Goal: Task Accomplishment & Management: Use online tool/utility

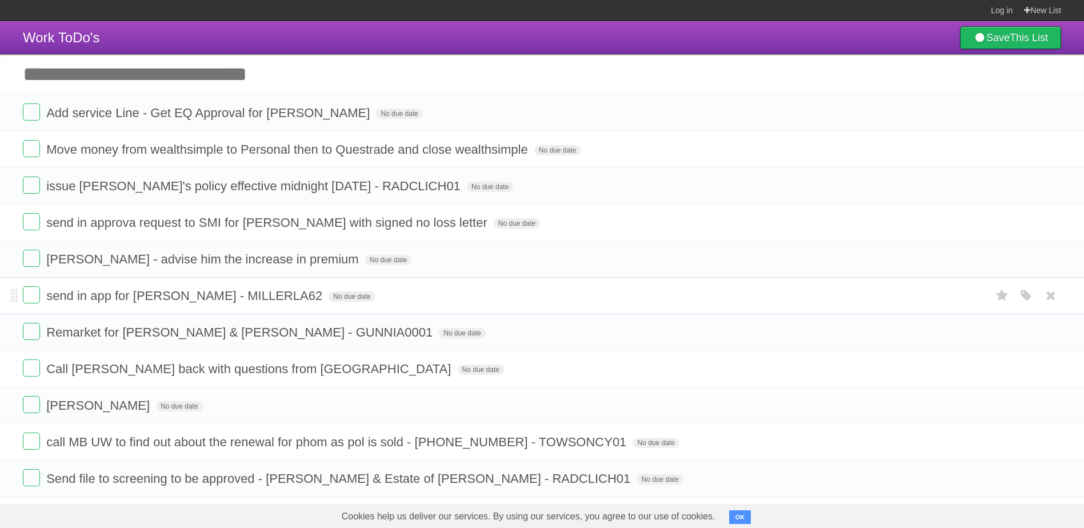
drag, startPoint x: 217, startPoint y: 334, endPoint x: 219, endPoint y: 287, distance: 46.9
drag, startPoint x: 219, startPoint y: 287, endPoint x: 30, endPoint y: 89, distance: 273.7
click at [167, 234] on li "send in approva request to SMI for [PERSON_NAME] with signed no loss letter No …" at bounding box center [542, 222] width 1084 height 37
drag, startPoint x: 146, startPoint y: 258, endPoint x: 141, endPoint y: 246, distance: 13.4
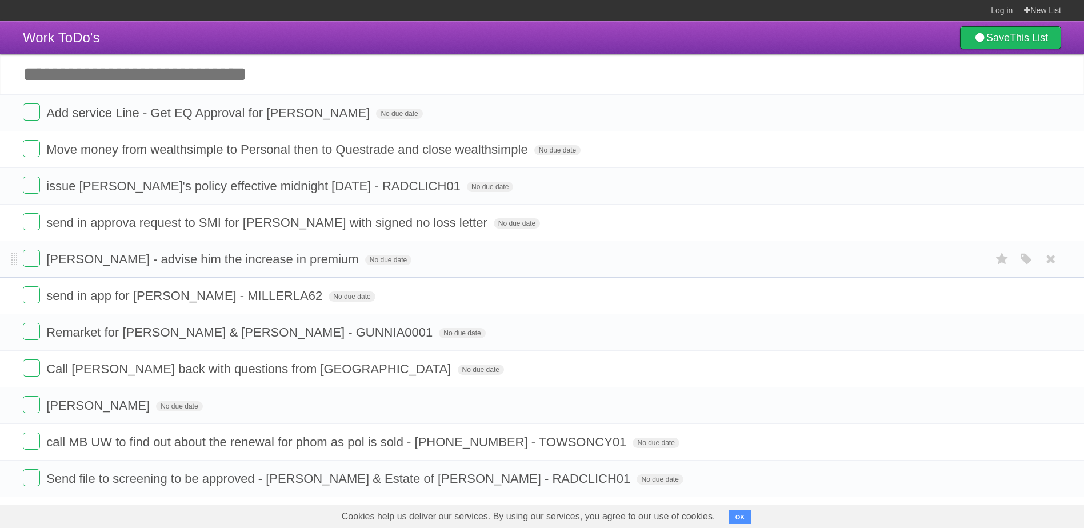
click at [143, 249] on li "[PERSON_NAME] - advise him the increase in premium No due date White Red Blue G…" at bounding box center [542, 259] width 1084 height 37
click at [75, 195] on form "issue [PERSON_NAME]'s policy effective midnight [DATE] - RADCLICH01 No due date…" at bounding box center [542, 186] width 1038 height 19
click at [75, 197] on li "issue [PERSON_NAME]'s policy effective midnight [DATE] - RADCLICH01 No due date…" at bounding box center [542, 185] width 1084 height 37
drag, startPoint x: 95, startPoint y: 295, endPoint x: 87, endPoint y: 82, distance: 213.3
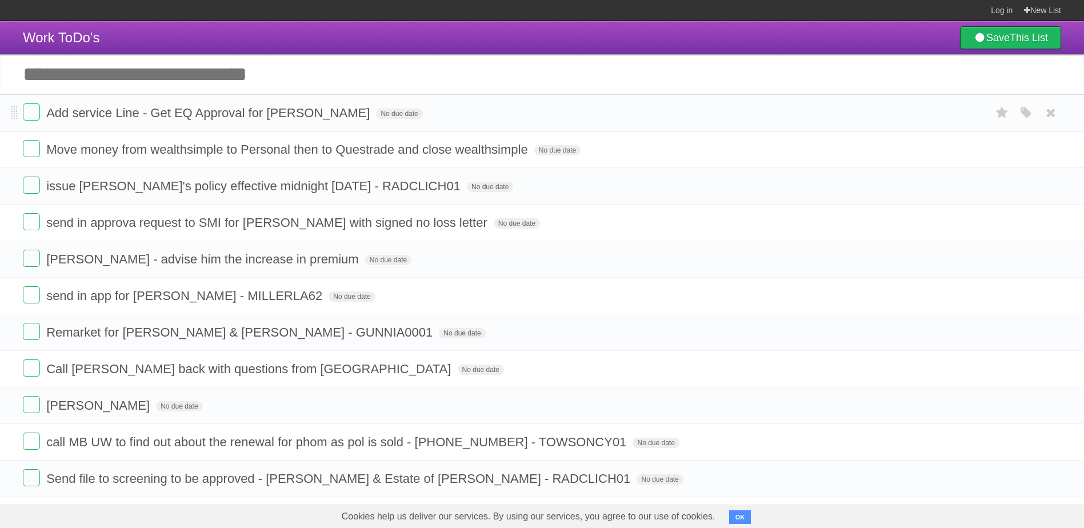
drag, startPoint x: 23, startPoint y: 131, endPoint x: 84, endPoint y: 104, distance: 66.8
click at [83, 100] on li "Add service Line - Get EQ Approval for Kyle Faktor No due date White Red Blue G…" at bounding box center [542, 112] width 1084 height 37
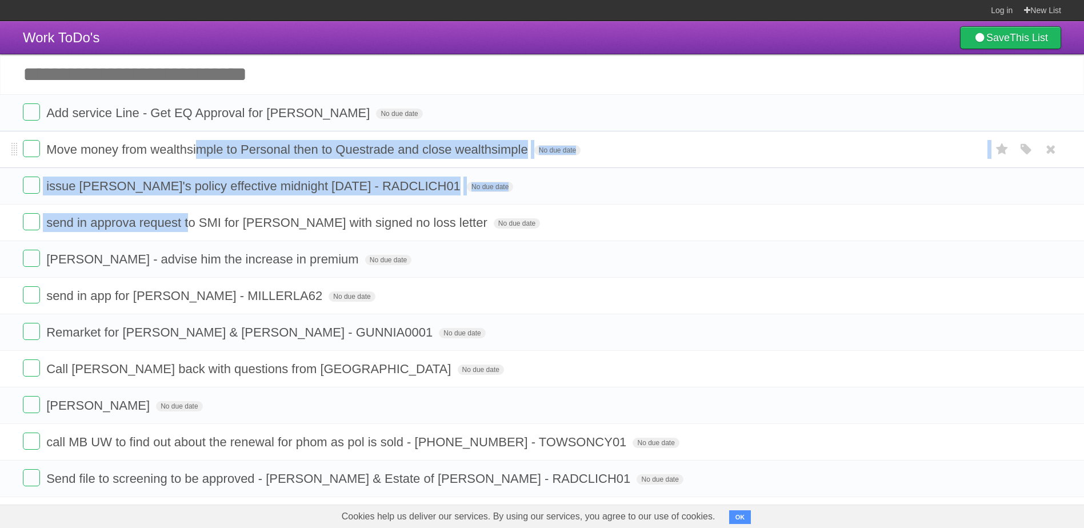
drag, startPoint x: 193, startPoint y: 183, endPoint x: 196, endPoint y: 141, distance: 43.0
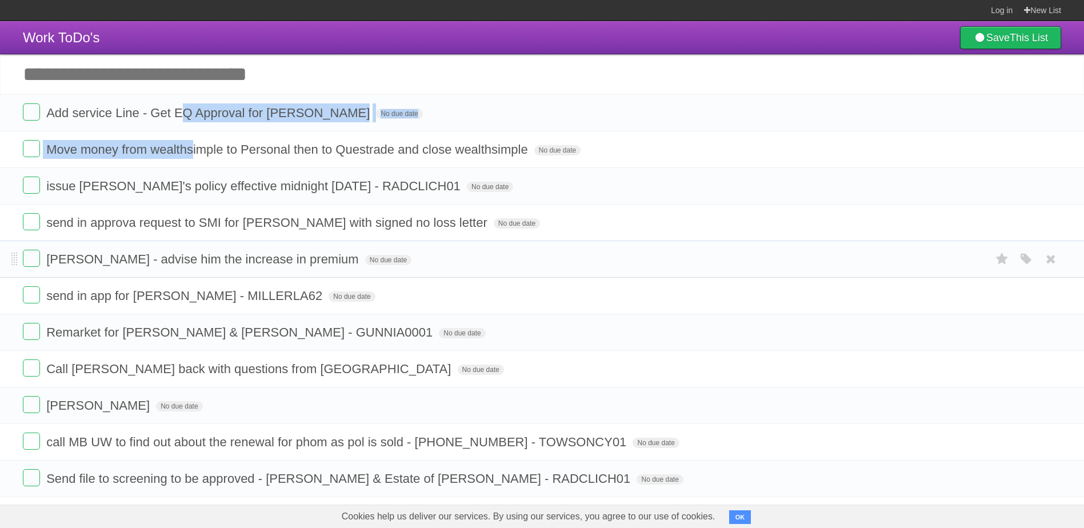
drag, startPoint x: 196, startPoint y: 141, endPoint x: 299, endPoint y: 267, distance: 163.3
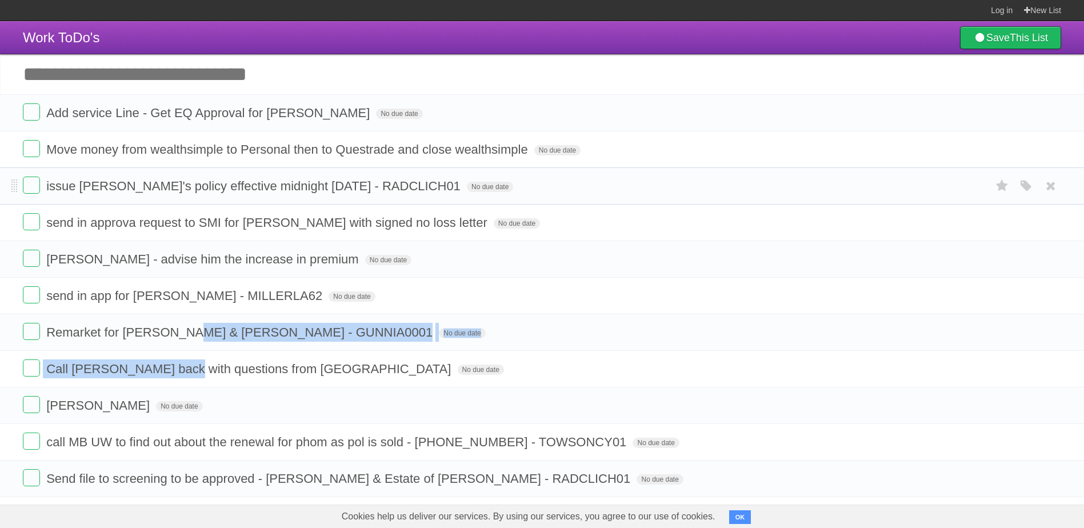
drag, startPoint x: 176, startPoint y: 369, endPoint x: 4, endPoint y: 202, distance: 239.3
click at [234, 365] on span "Call [PERSON_NAME] back with questions from [GEOGRAPHIC_DATA]" at bounding box center [249, 369] width 407 height 14
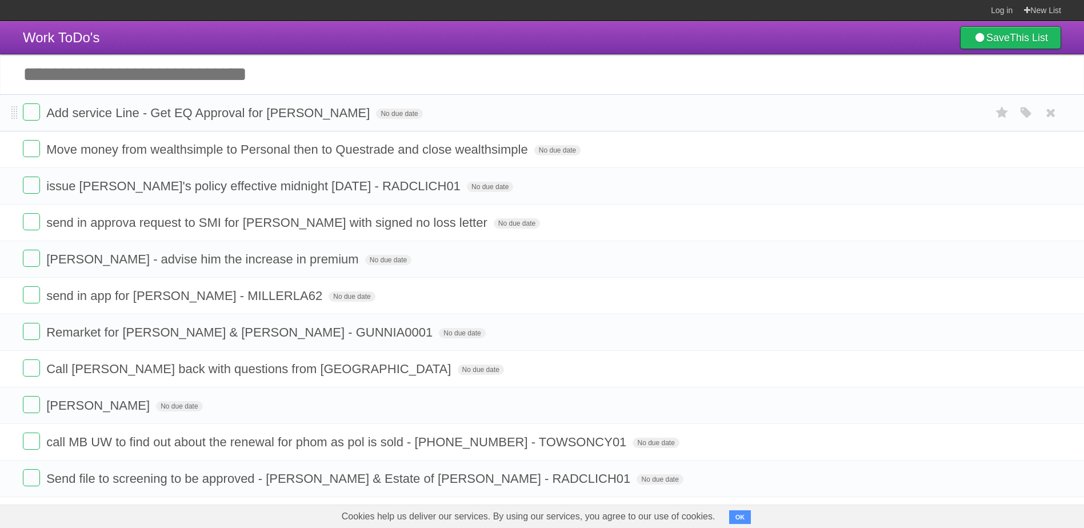
drag, startPoint x: 153, startPoint y: 37, endPoint x: 390, endPoint y: 95, distance: 244.9
click at [147, 41] on header "Work ToDo's Save This List" at bounding box center [542, 37] width 1084 height 33
click at [220, 70] on input "Add another task" at bounding box center [542, 74] width 1084 height 40
click at [409, 202] on li "issue [PERSON_NAME]'s policy effective midnight [DATE] - RADCLICH01 No due date…" at bounding box center [542, 185] width 1084 height 37
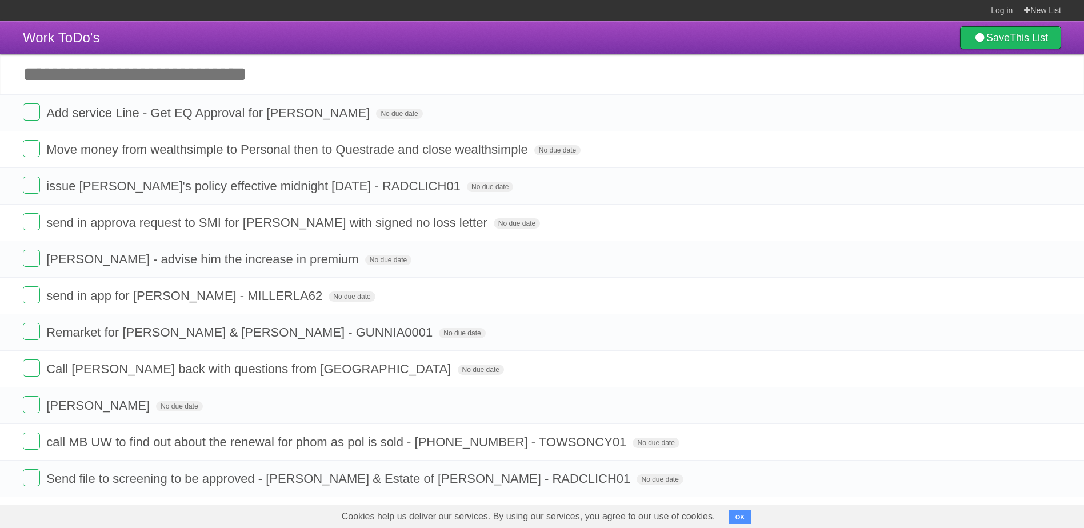
click at [814, 41] on header "Work ToDo's Save This List" at bounding box center [542, 37] width 1084 height 33
click at [816, 37] on header "Work ToDo's Save This List" at bounding box center [542, 37] width 1084 height 33
